Goal: Navigation & Orientation: Find specific page/section

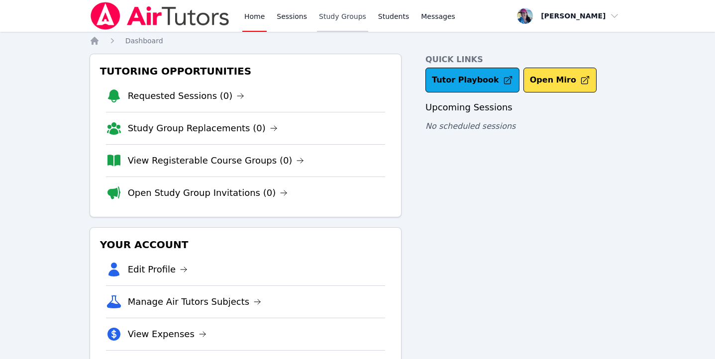
click at [330, 9] on link "Study Groups" at bounding box center [342, 16] width 51 height 32
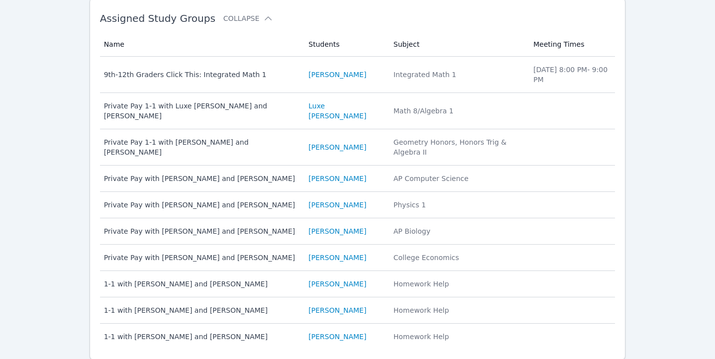
scroll to position [138, 0]
